Goal: Complete application form

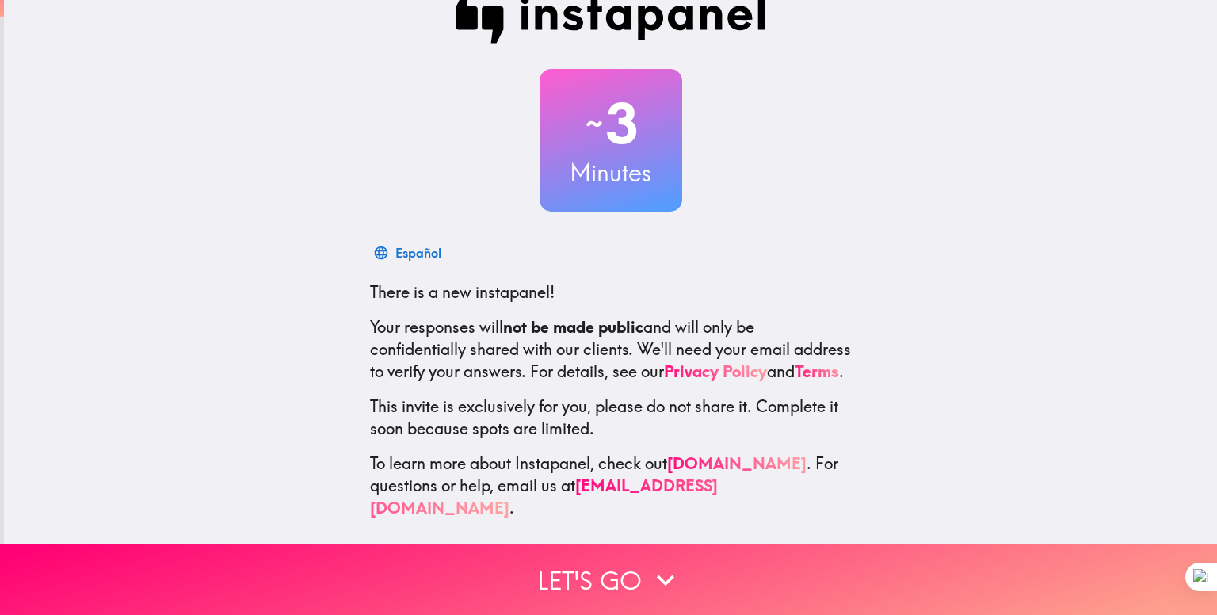
scroll to position [45, 0]
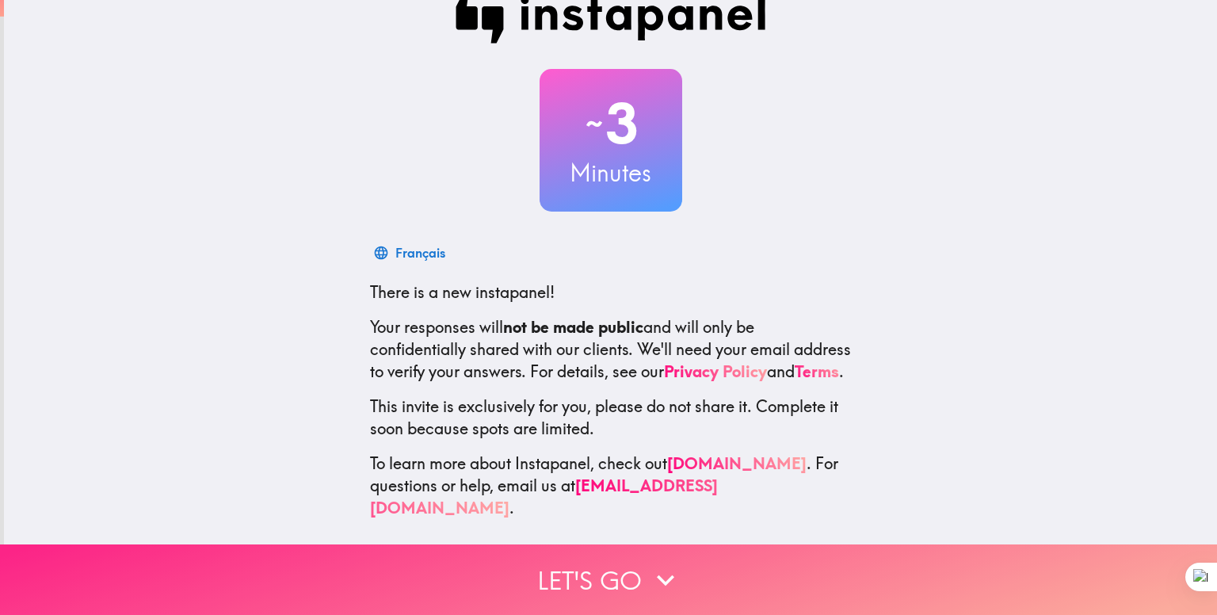
click at [570, 565] on button "Let's go" at bounding box center [608, 580] width 1217 height 71
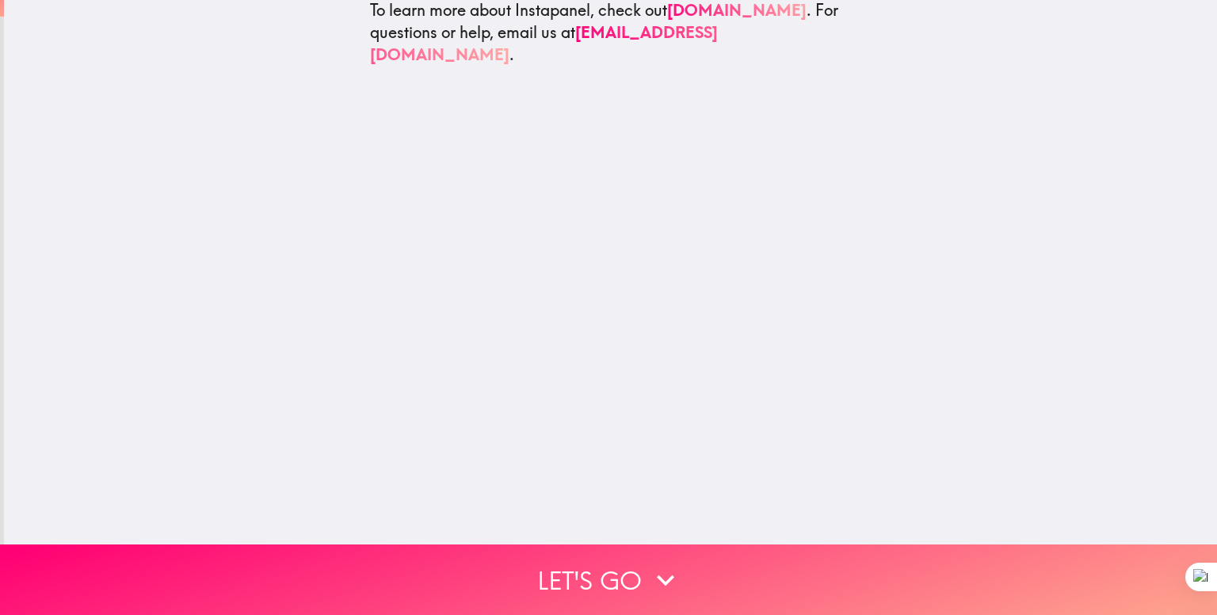
scroll to position [0, 0]
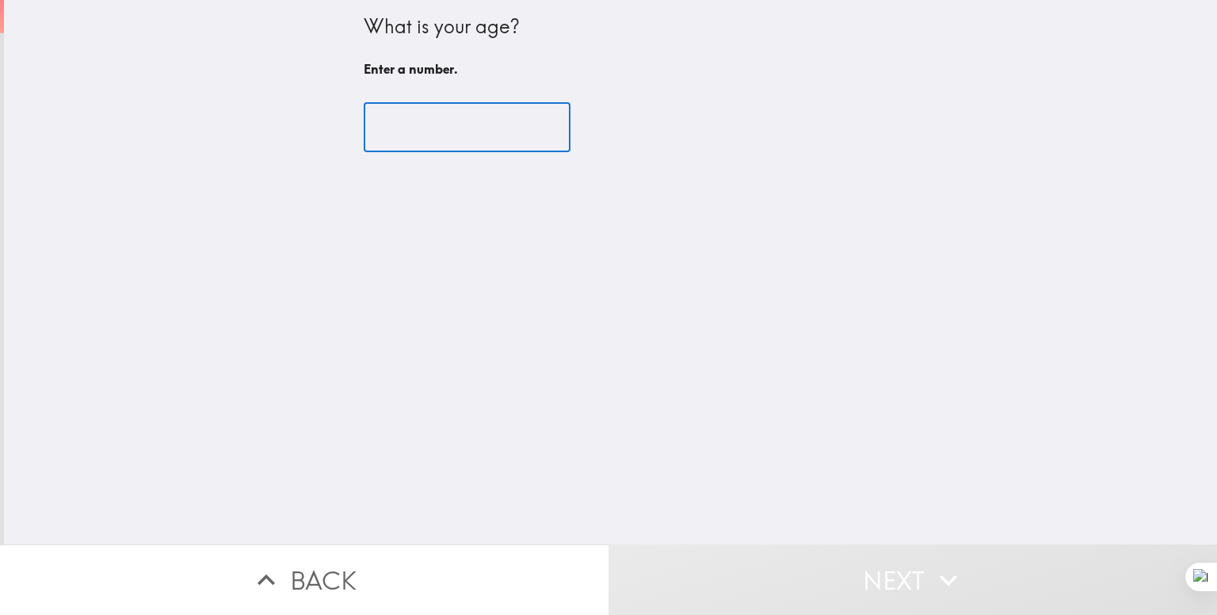
click at [412, 134] on input "number" at bounding box center [467, 127] width 207 height 49
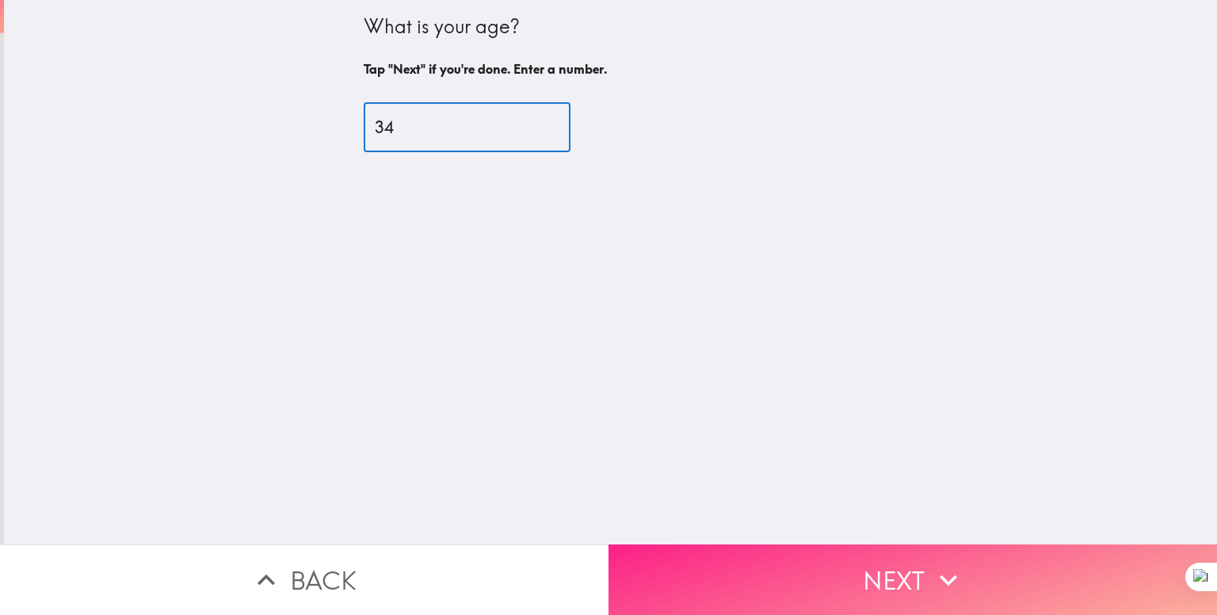
type input "34"
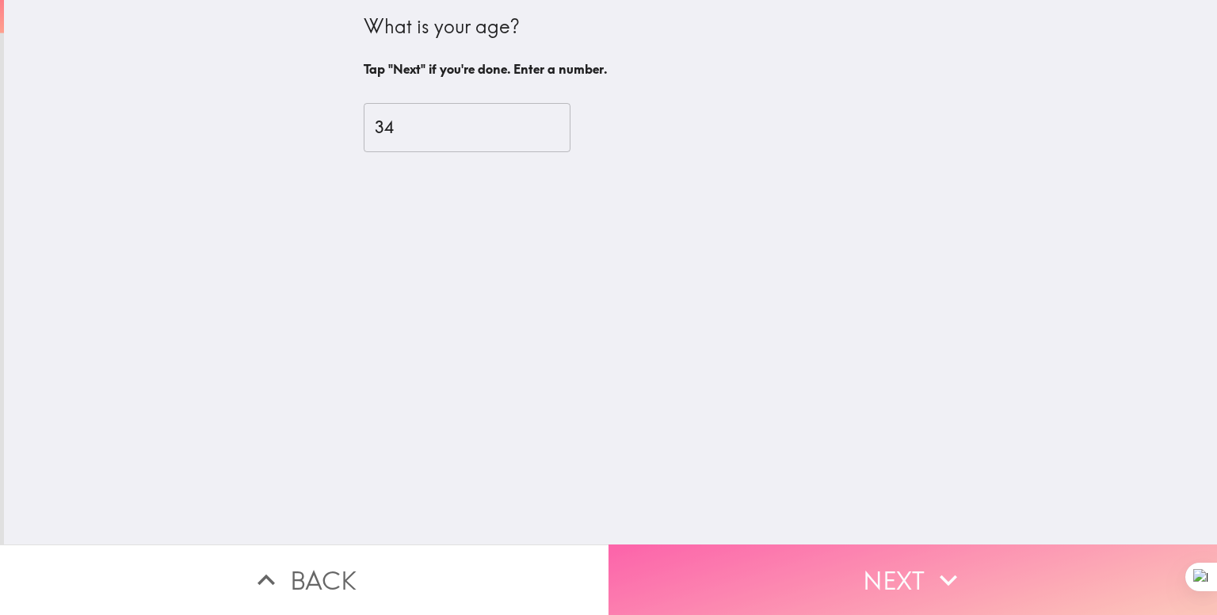
click at [771, 564] on button "Next" at bounding box center [913, 580] width 609 height 71
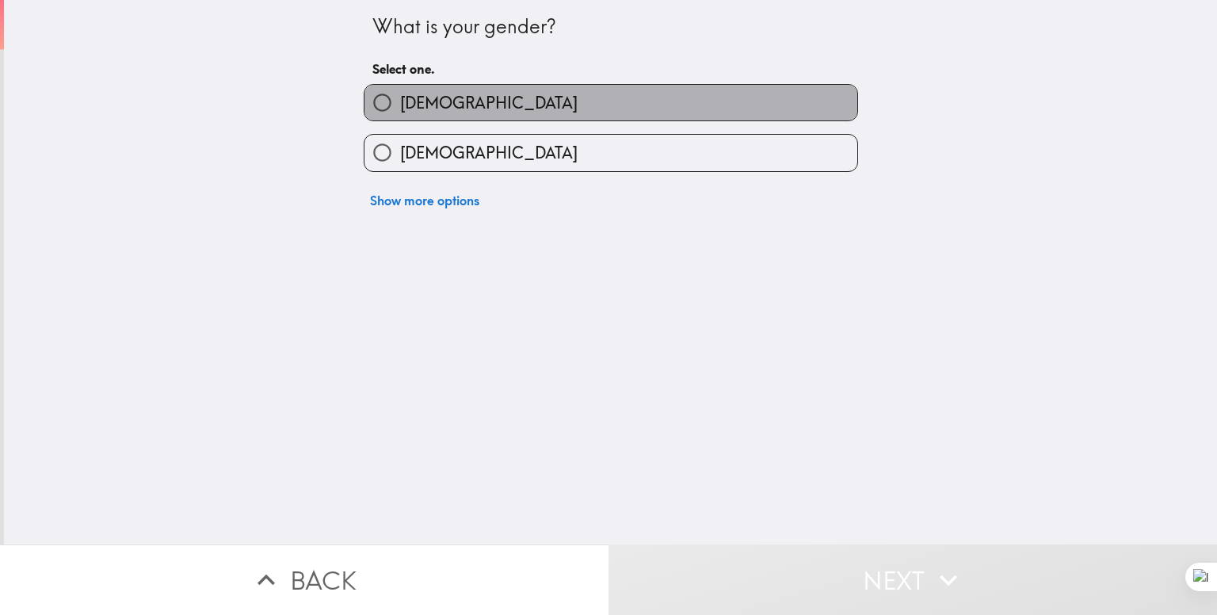
click at [457, 104] on label "[DEMOGRAPHIC_DATA]" at bounding box center [611, 103] width 493 height 36
click at [400, 104] on input "[DEMOGRAPHIC_DATA]" at bounding box center [383, 103] width 36 height 36
radio input "true"
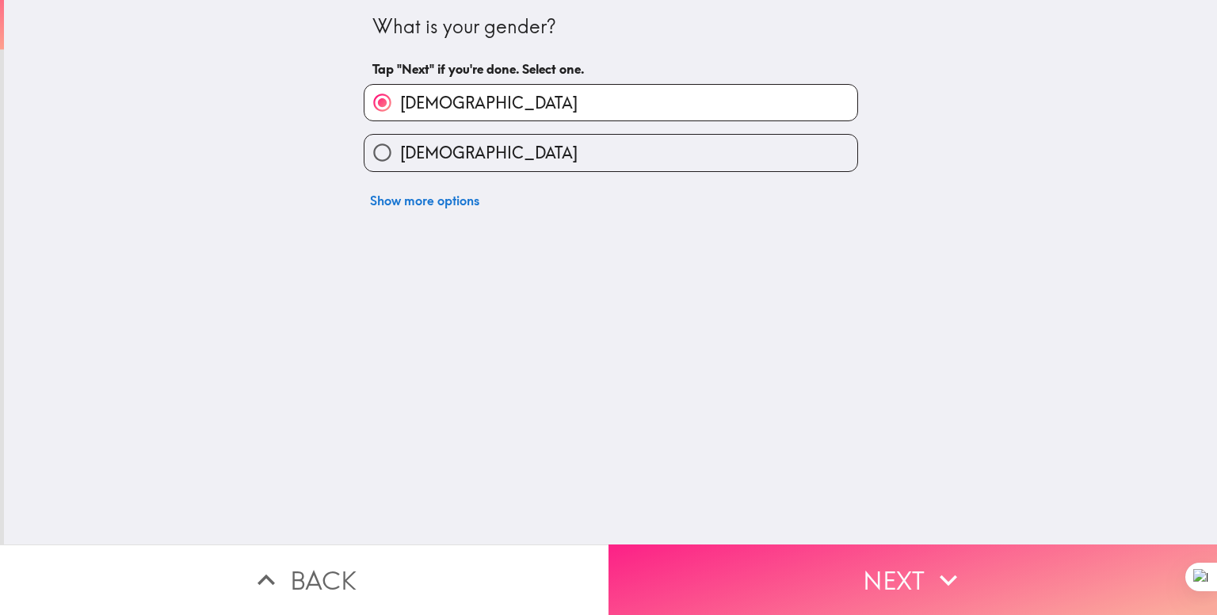
click at [739, 560] on button "Next" at bounding box center [913, 580] width 609 height 71
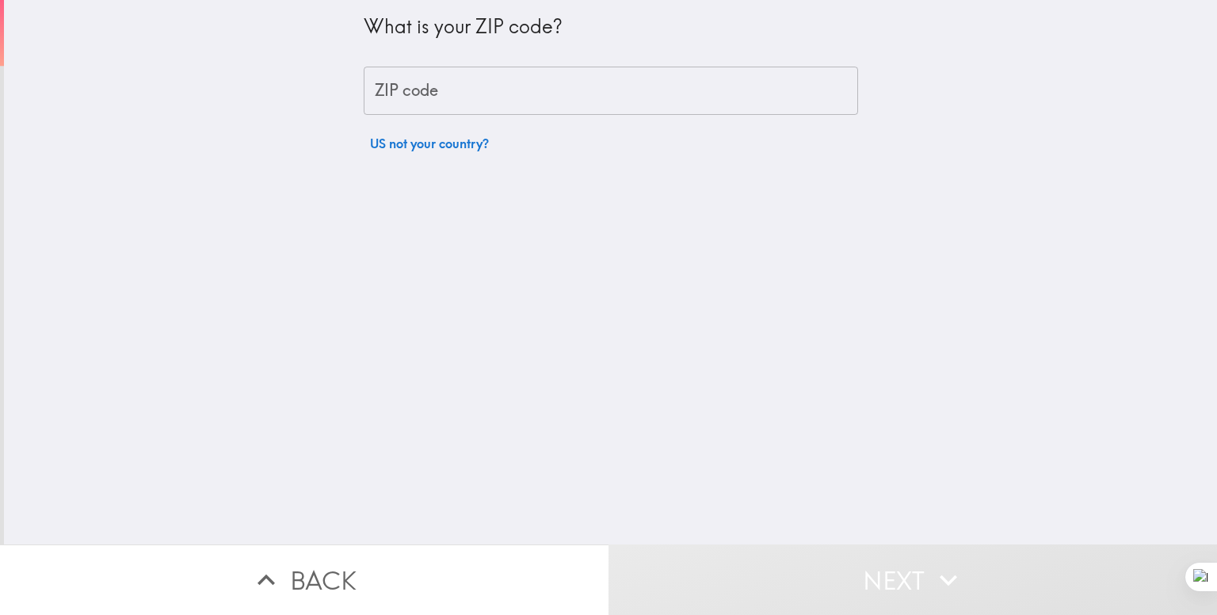
click at [422, 96] on input "ZIP code" at bounding box center [611, 91] width 495 height 49
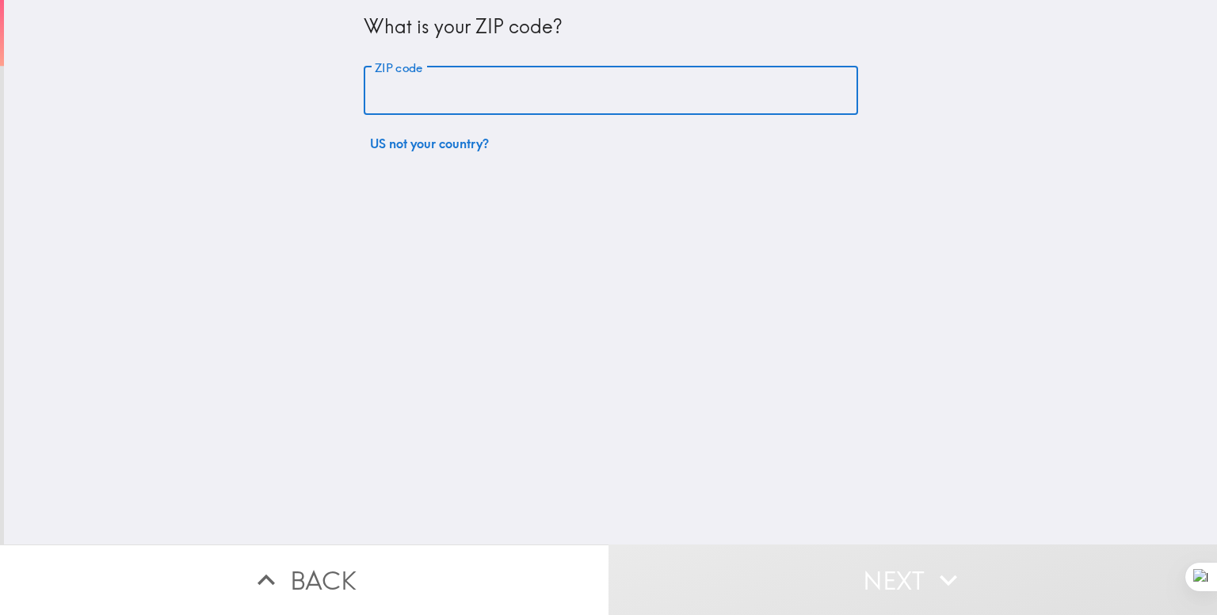
type input "10123"
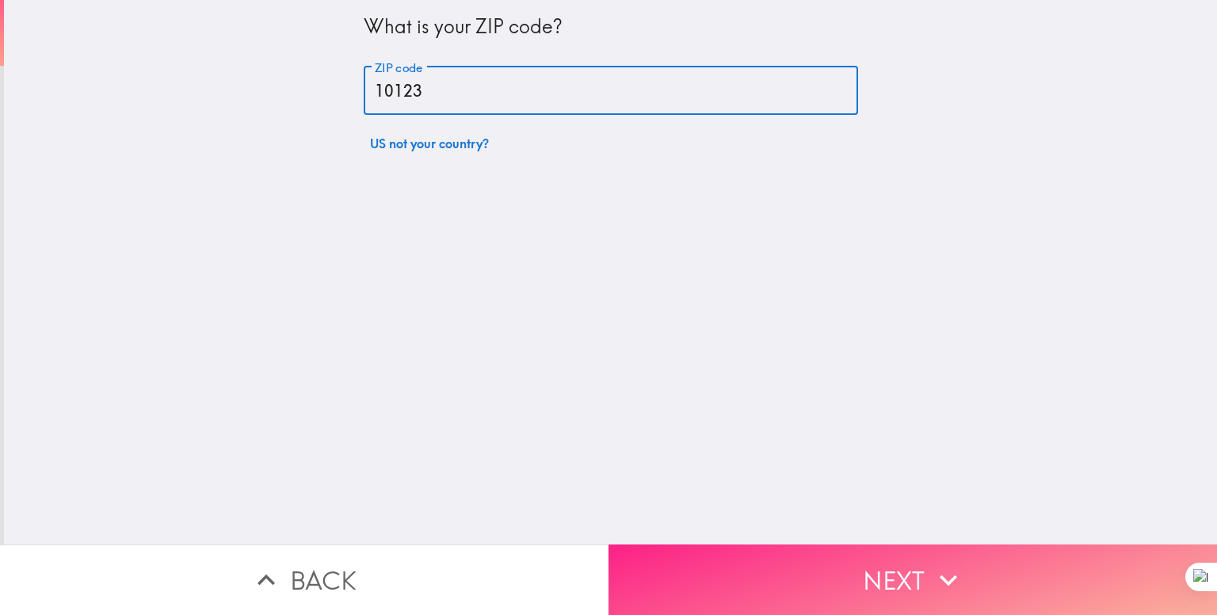
click at [815, 571] on button "Next" at bounding box center [913, 580] width 609 height 71
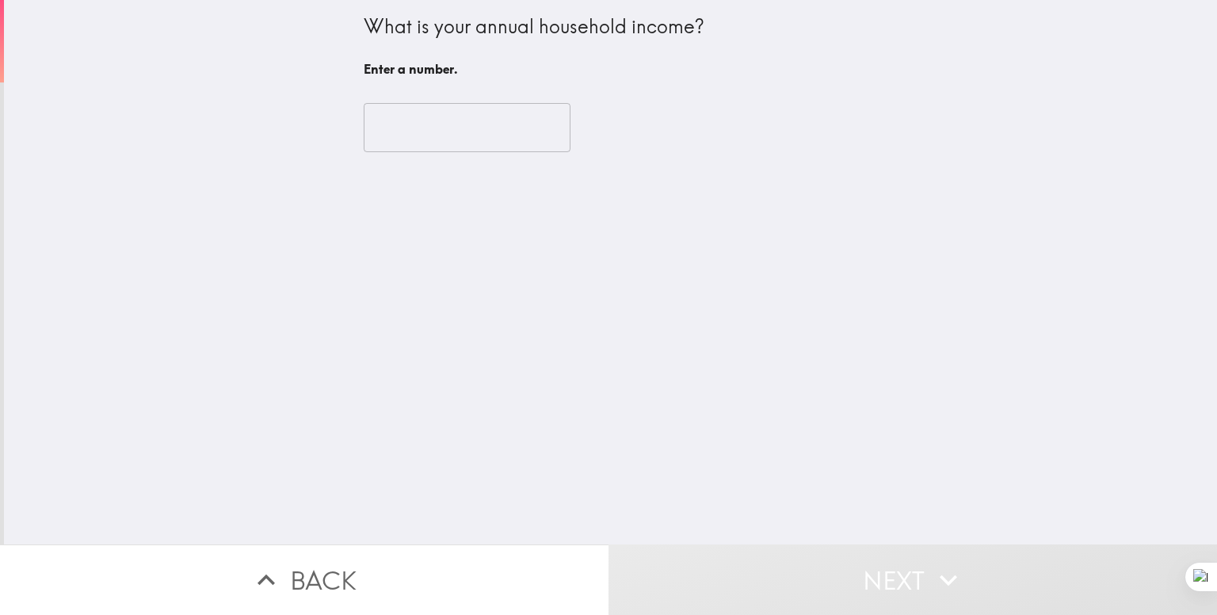
click at [393, 132] on input "number" at bounding box center [467, 127] width 207 height 49
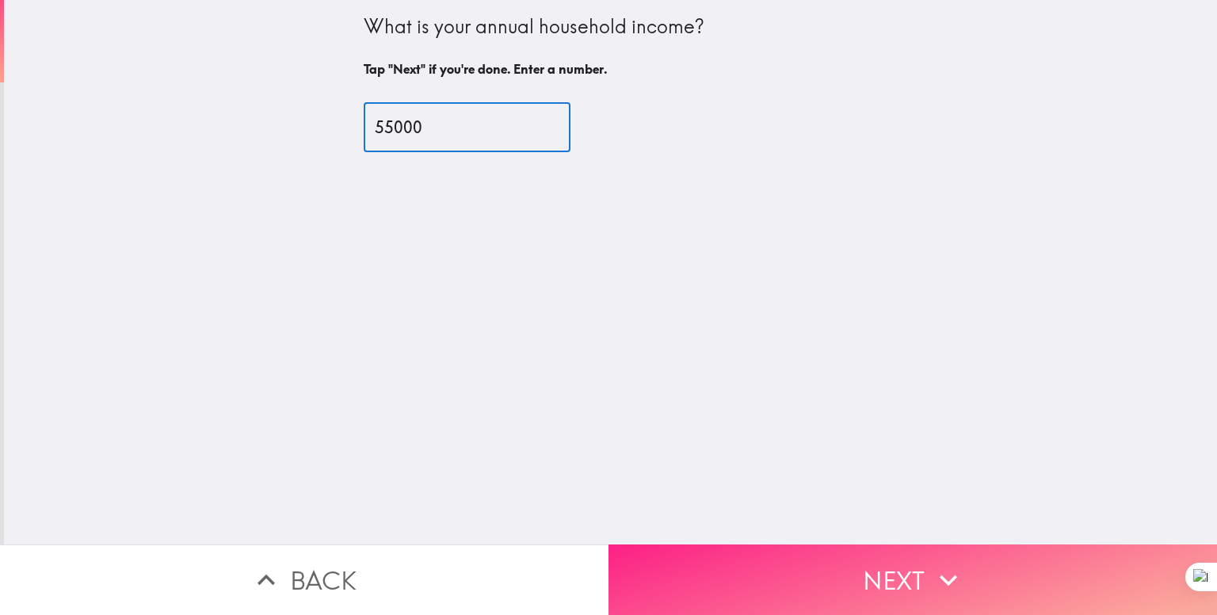
type input "55000"
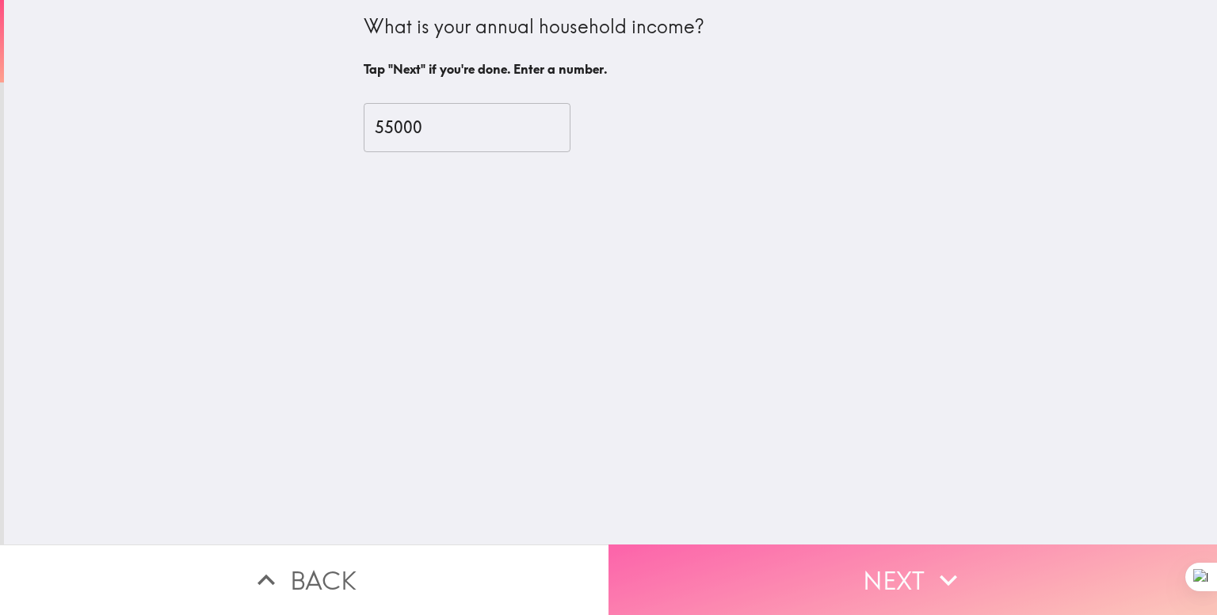
click at [801, 562] on button "Next" at bounding box center [913, 580] width 609 height 71
